Goal: Information Seeking & Learning: Learn about a topic

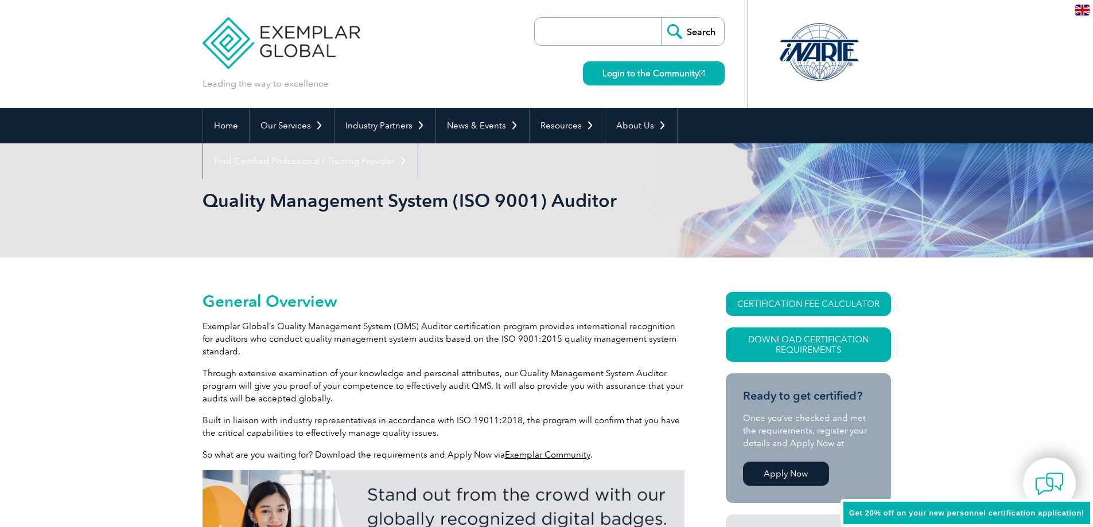
scroll to position [103, 0]
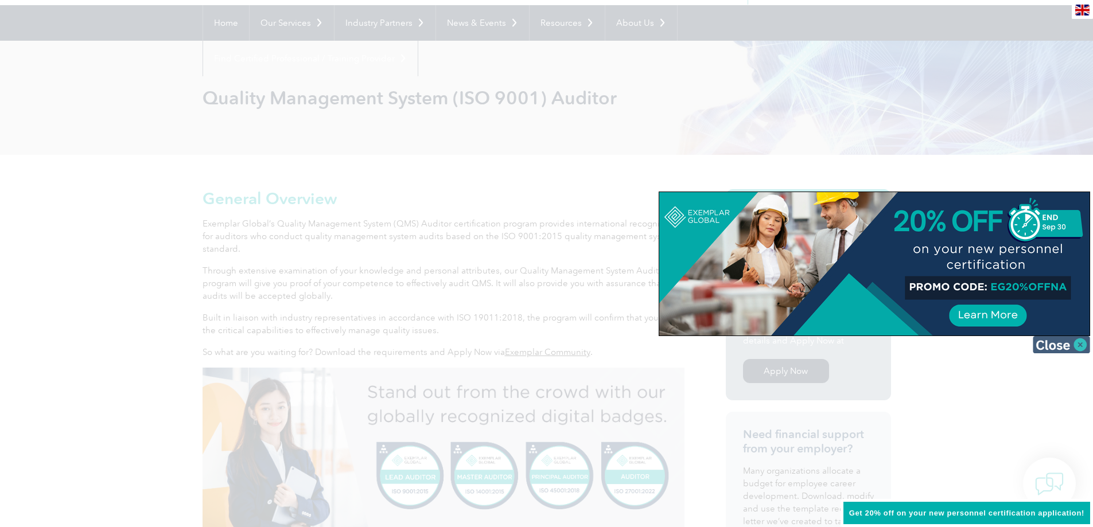
click at [1077, 348] on img at bounding box center [1061, 344] width 57 height 17
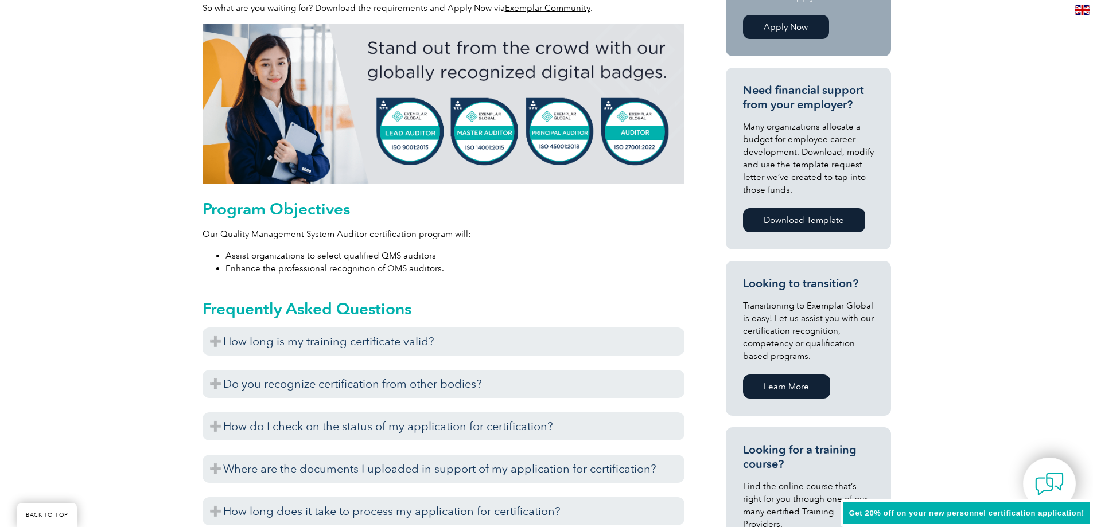
scroll to position [504, 0]
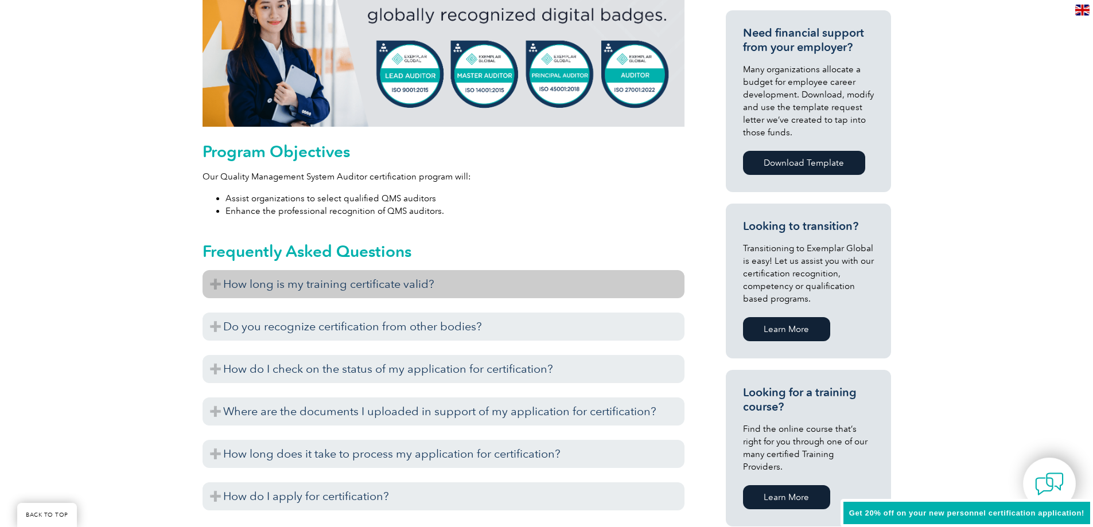
click at [302, 286] on h3 "How long is my training certificate valid?" at bounding box center [443, 284] width 482 height 28
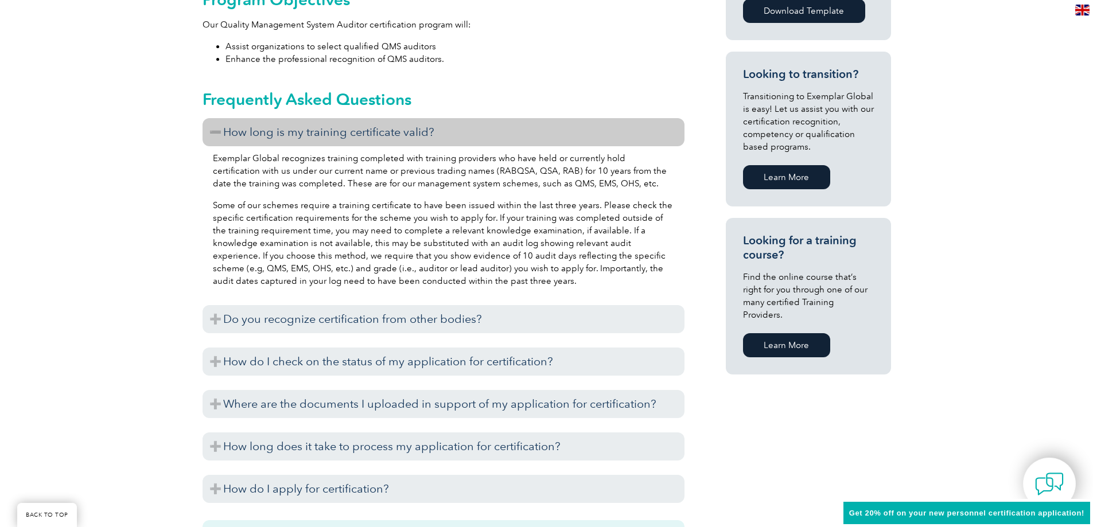
scroll to position [676, 0]
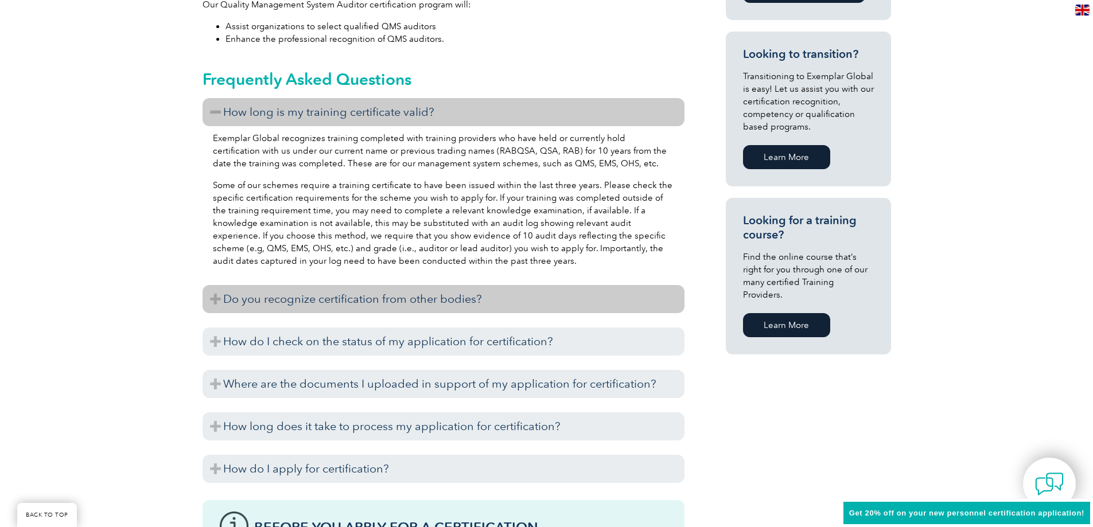
click at [342, 289] on h3 "Do you recognize certification from other bodies?" at bounding box center [443, 299] width 482 height 28
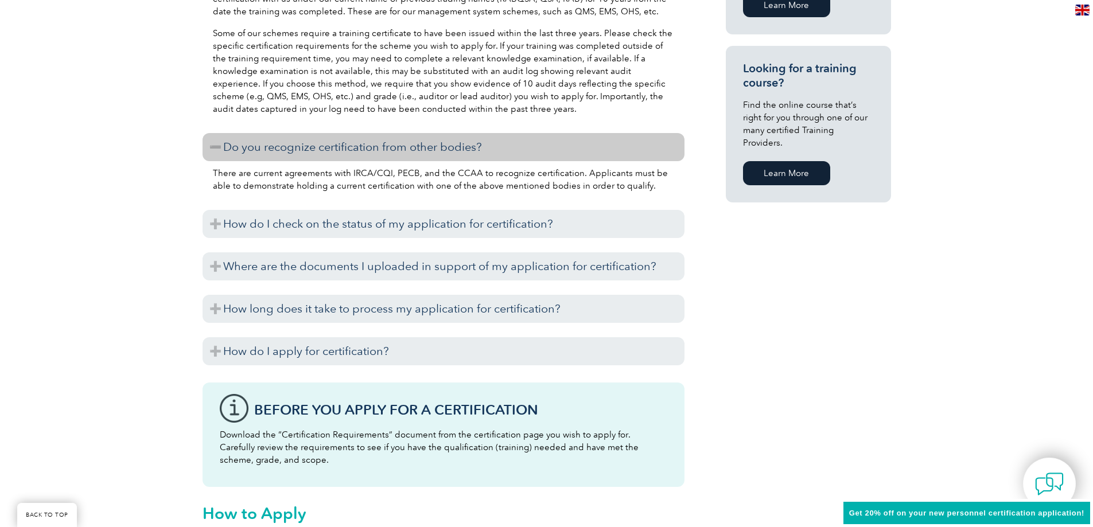
scroll to position [848, 0]
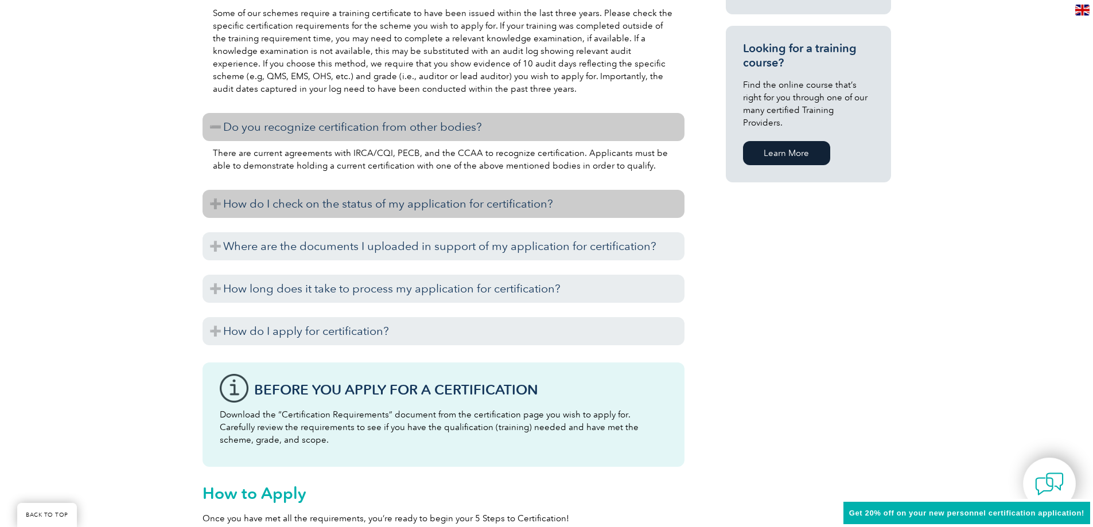
click at [398, 212] on h3 "How do I check on the status of my application for certification?" at bounding box center [443, 204] width 482 height 28
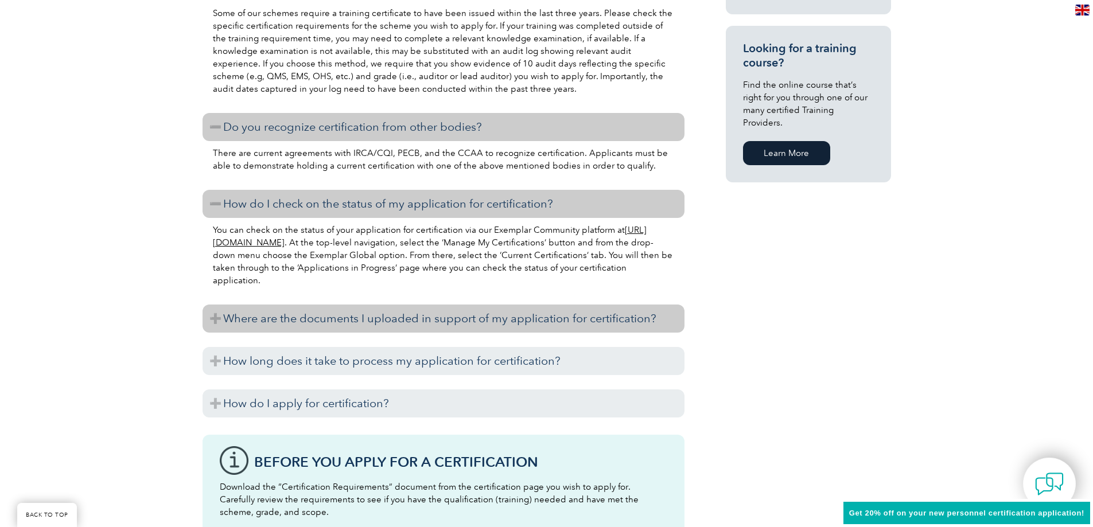
click at [398, 313] on h3 "Where are the documents I uploaded in support of my application for certificati…" at bounding box center [443, 319] width 482 height 28
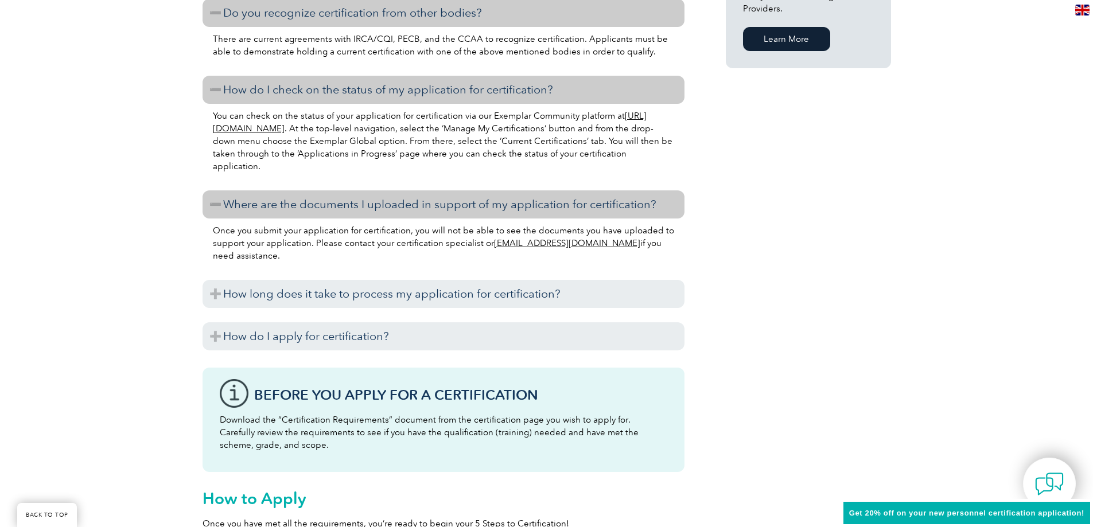
scroll to position [963, 0]
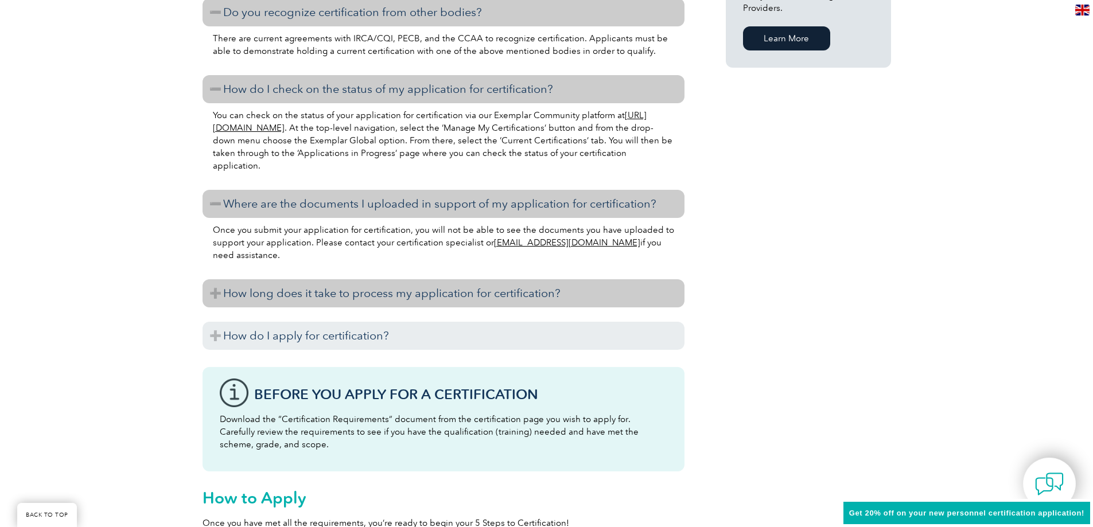
click at [395, 299] on h3 "How long does it take to process my application for certification?" at bounding box center [443, 293] width 482 height 28
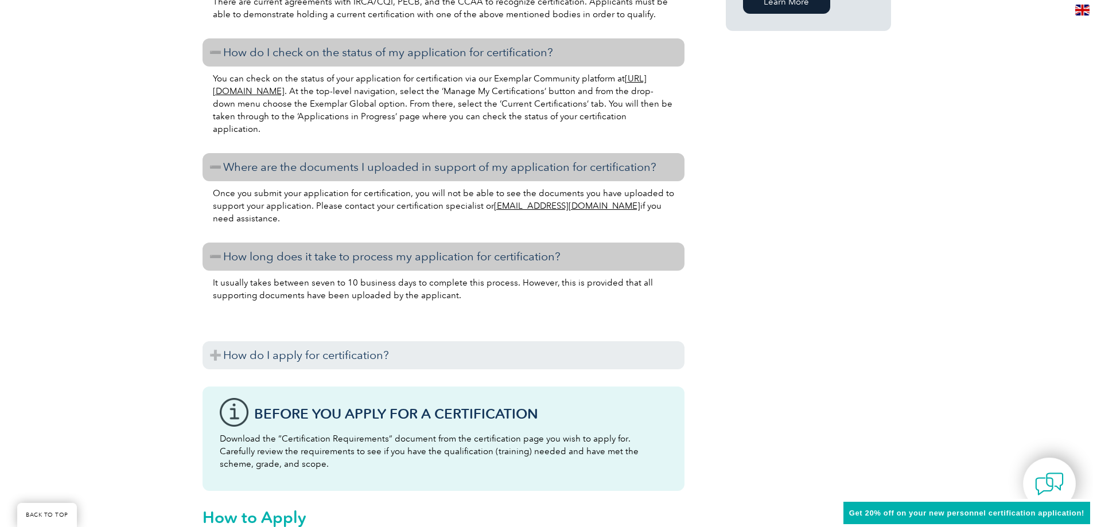
scroll to position [1021, 0]
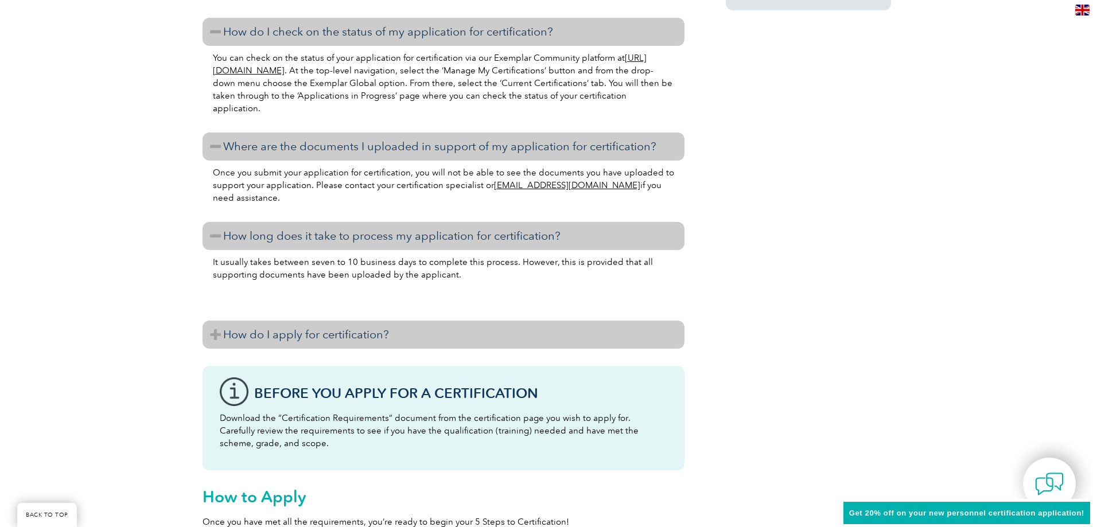
click at [407, 341] on h3 "How do I apply for certification?" at bounding box center [443, 335] width 482 height 28
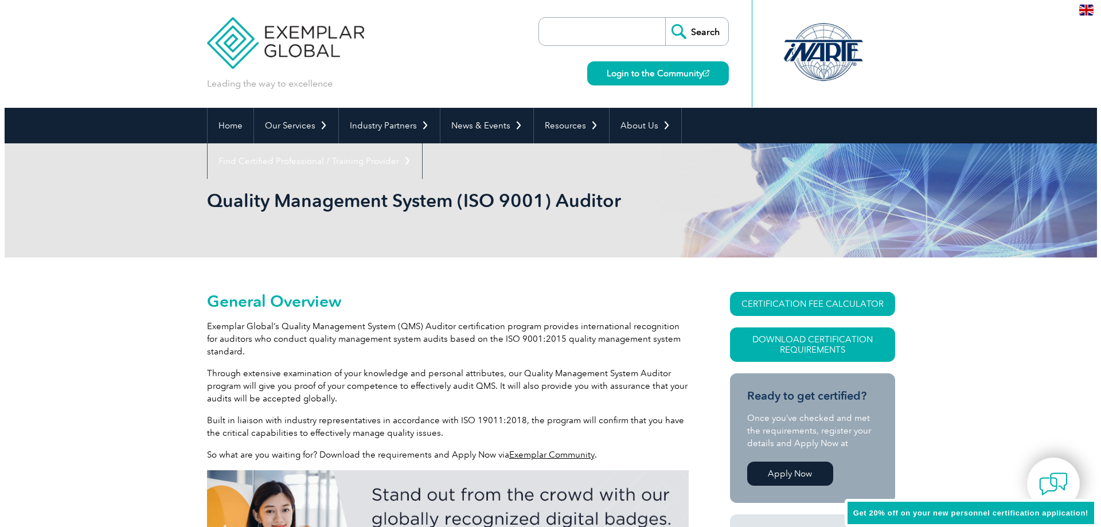
scroll to position [57, 0]
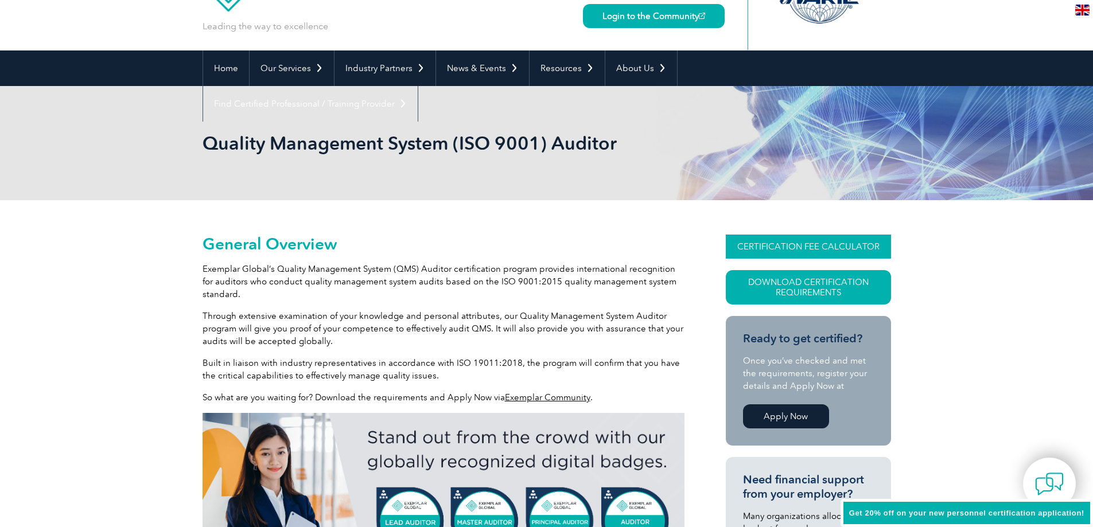
click at [846, 244] on link "CERTIFICATION FEE CALCULATOR" at bounding box center [808, 247] width 165 height 24
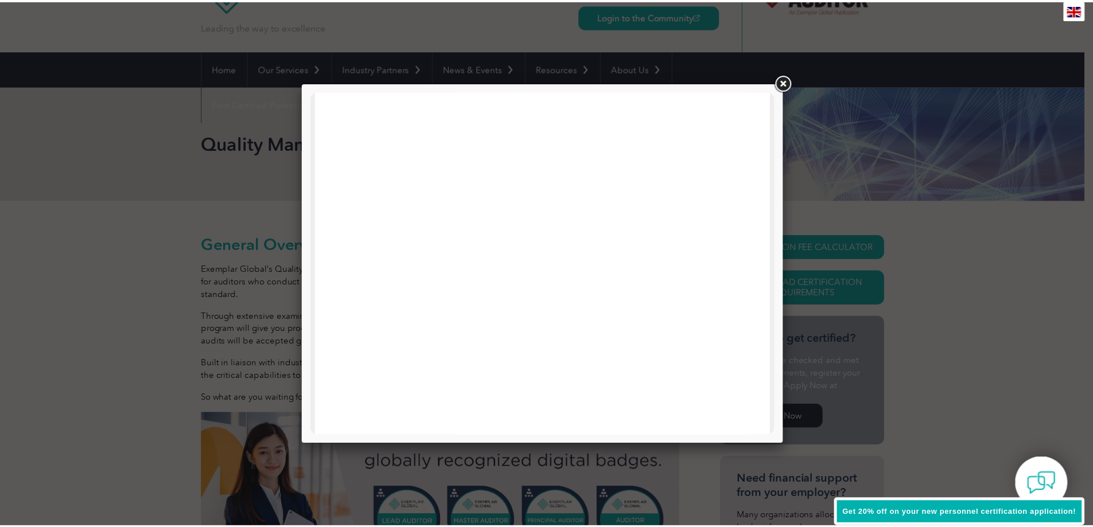
scroll to position [375, 0]
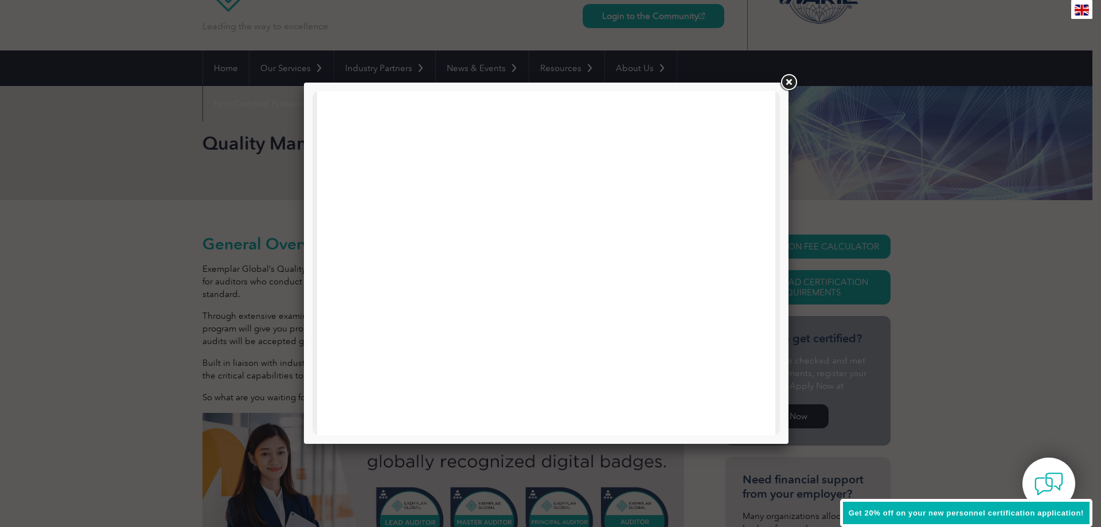
click at [790, 86] on link at bounding box center [788, 82] width 21 height 21
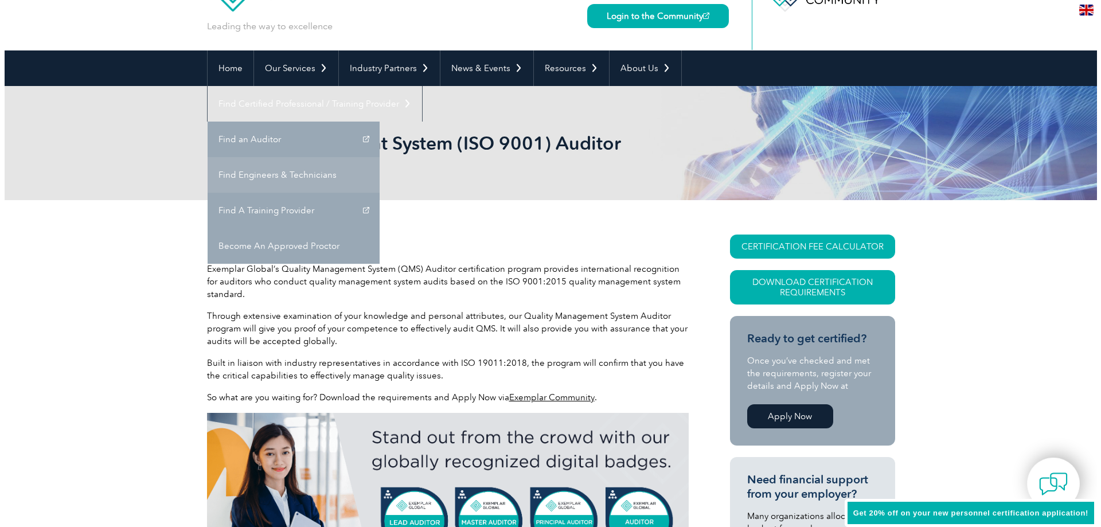
scroll to position [0, 0]
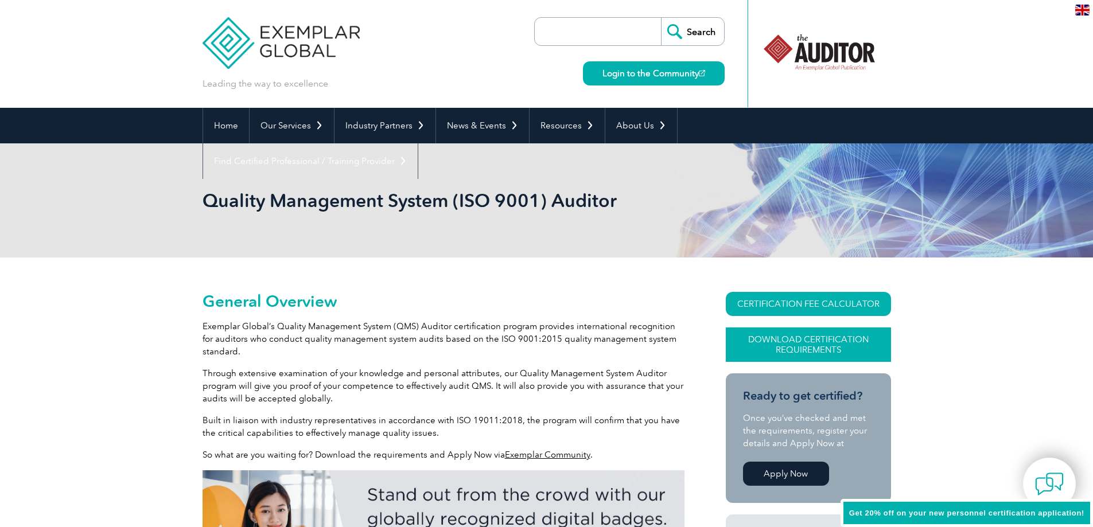
click at [810, 350] on link "Download Certification Requirements" at bounding box center [808, 345] width 165 height 34
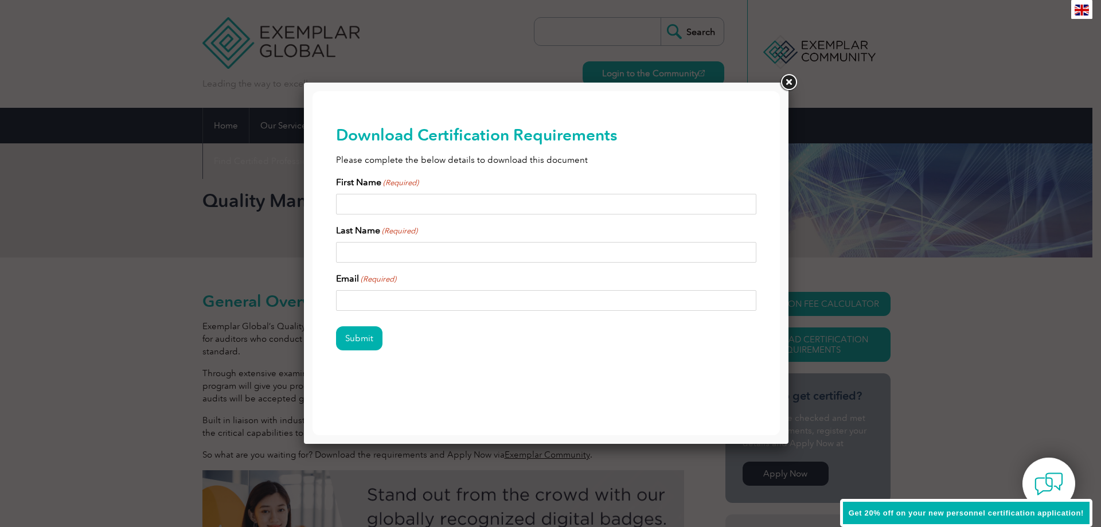
click at [788, 88] on link at bounding box center [788, 82] width 21 height 21
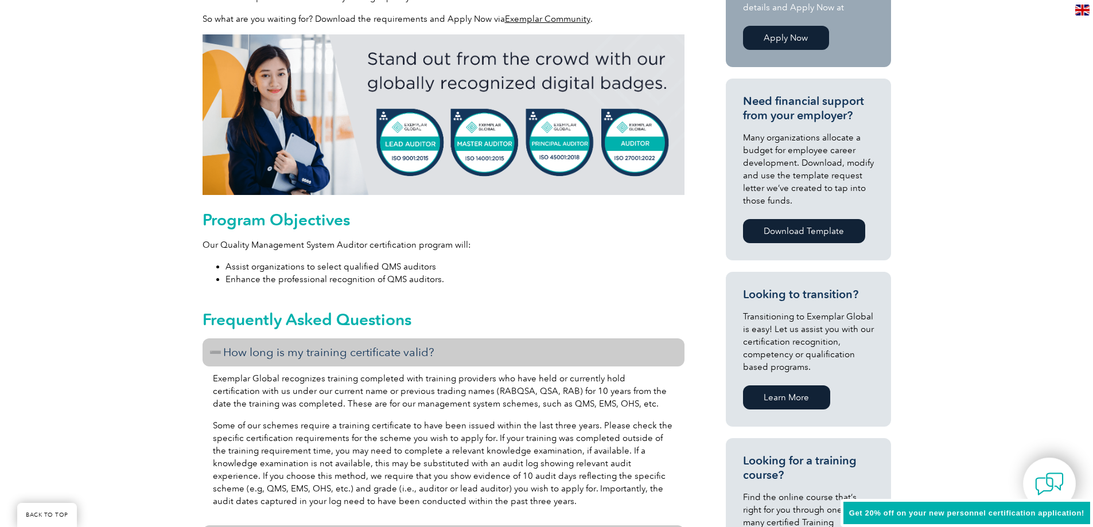
scroll to position [459, 0]
